Goal: Find contact information: Find contact information

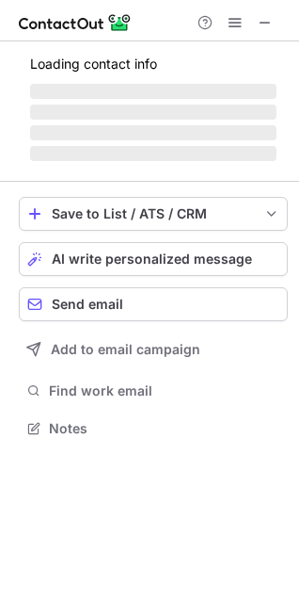
scroll to position [425, 299]
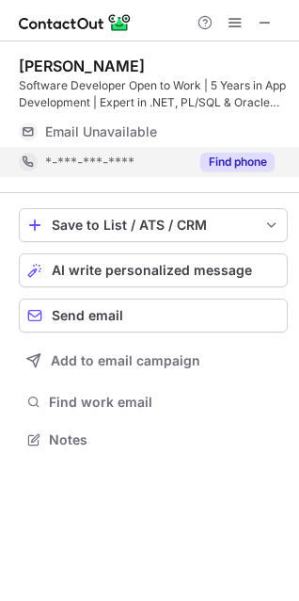
click at [226, 155] on button "Find phone" at bounding box center [237, 161] width 74 height 19
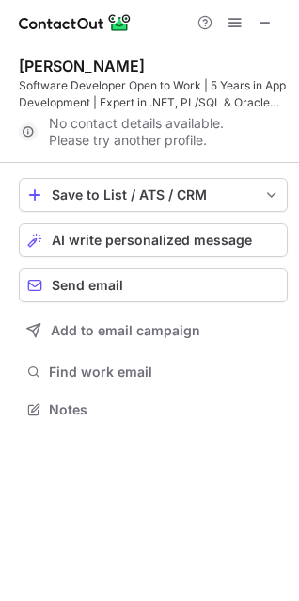
scroll to position [395, 299]
click at [264, 15] on span at bounding box center [265, 22] width 15 height 15
